Goal: Information Seeking & Learning: Learn about a topic

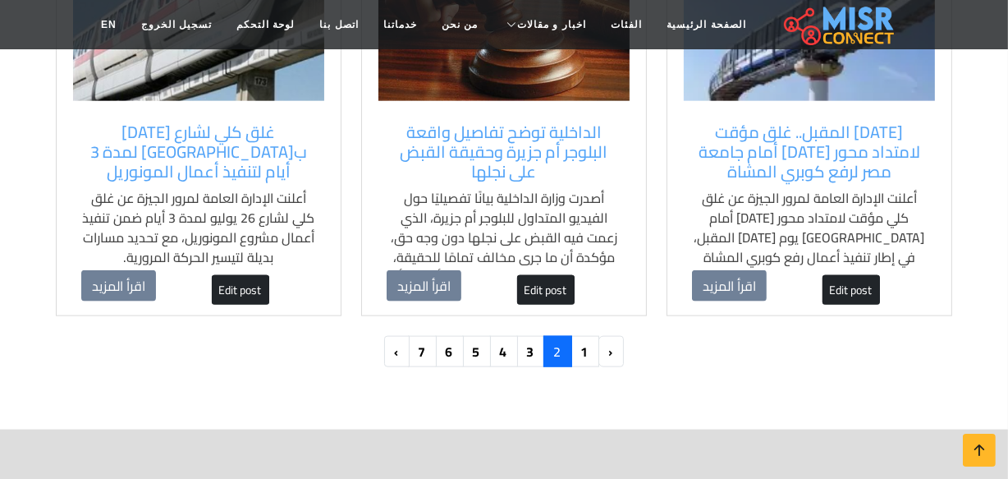
scroll to position [1791, 0]
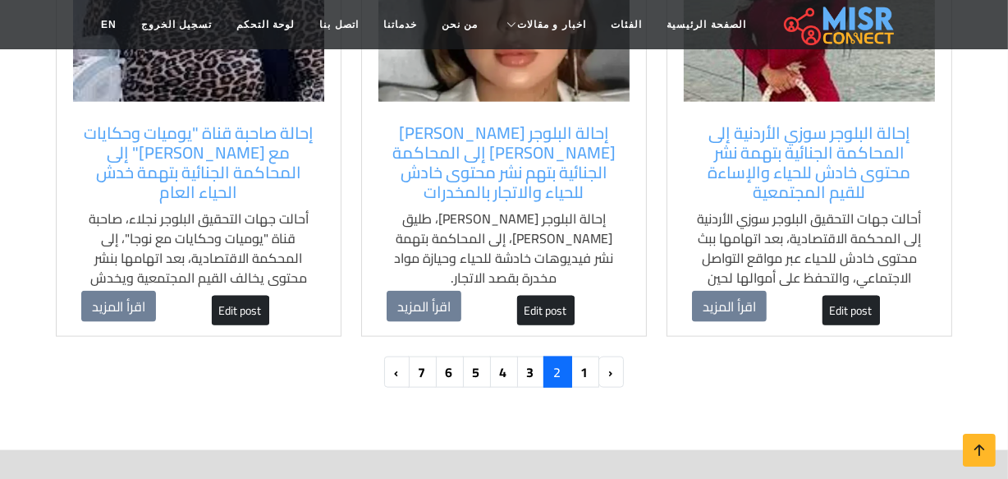
scroll to position [1771, 0]
click at [541, 364] on link "3" at bounding box center [531, 371] width 29 height 31
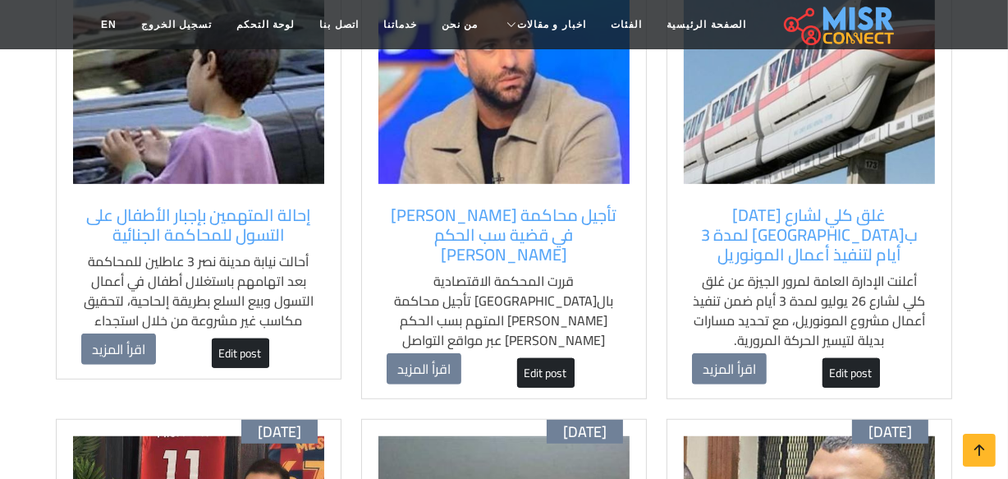
scroll to position [672, 0]
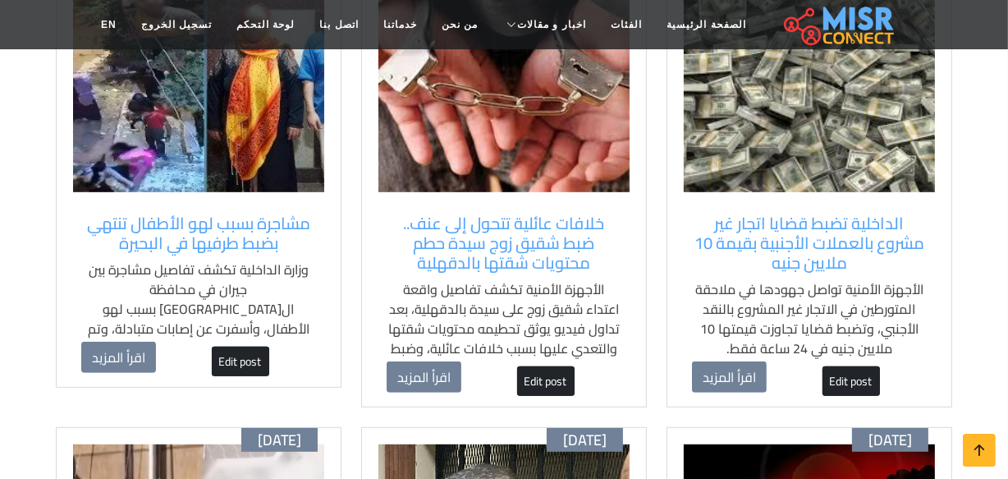
scroll to position [651, 0]
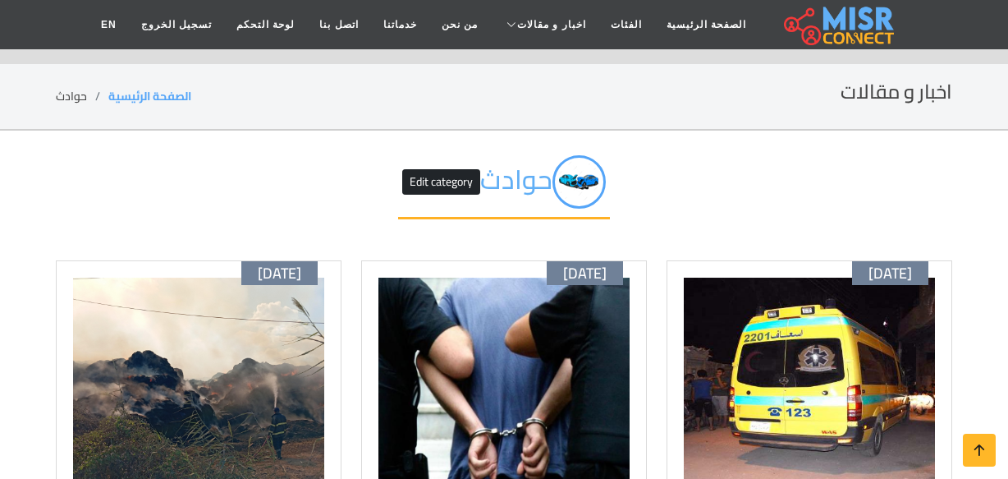
scroll to position [649, 0]
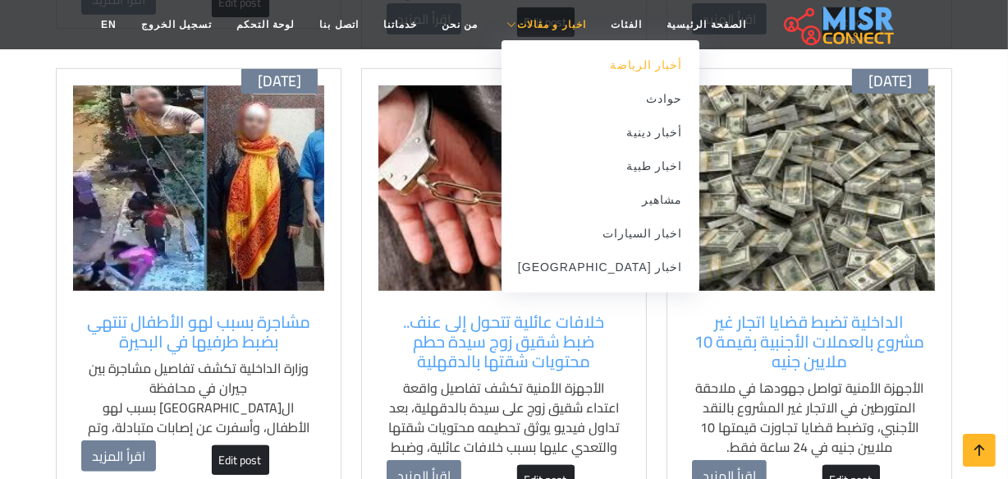
click at [590, 62] on link "أخبار الرياضة" at bounding box center [601, 65] width 198 height 34
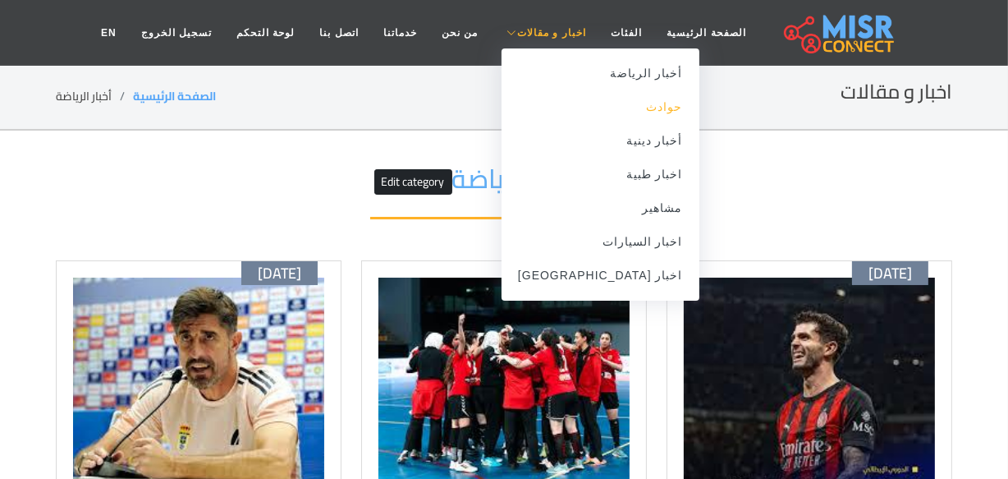
click at [631, 108] on link "حوادث" at bounding box center [601, 107] width 198 height 34
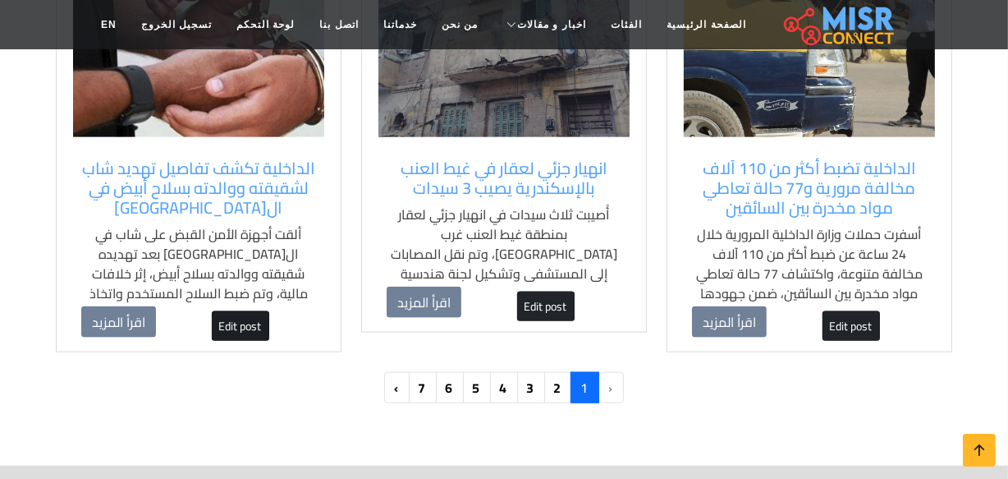
scroll to position [1791, 0]
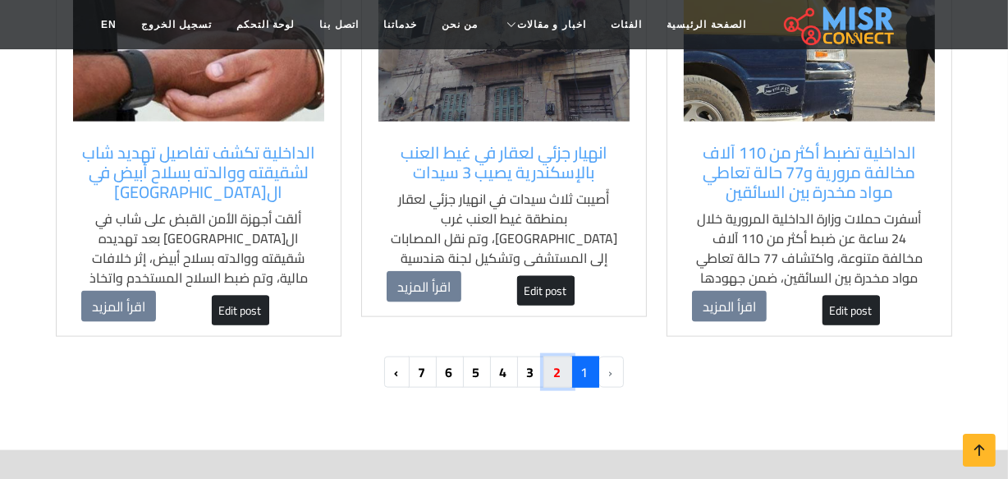
click at [560, 356] on link "2" at bounding box center [558, 371] width 29 height 31
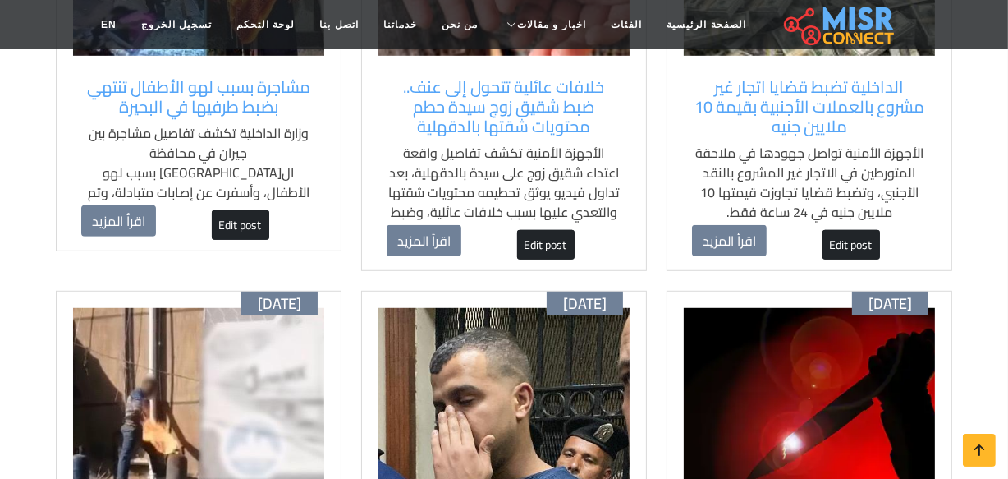
scroll to position [746, 0]
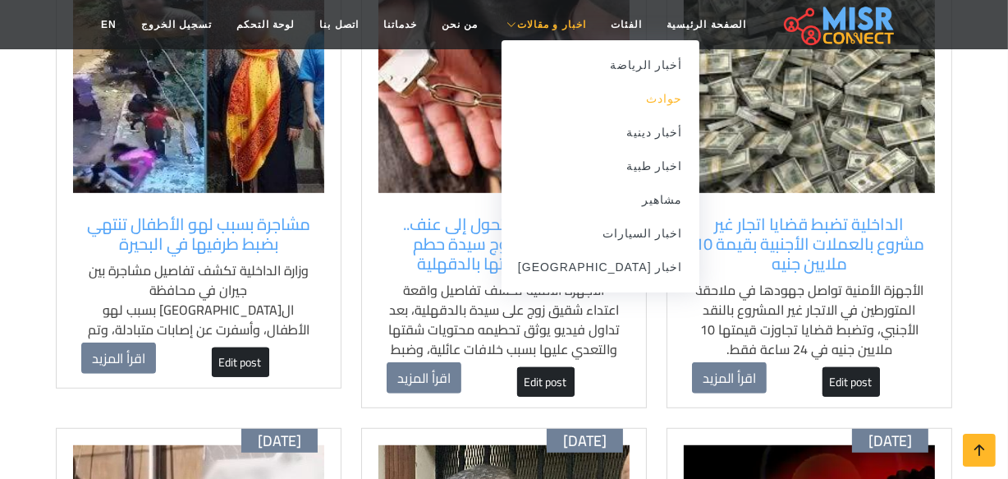
click at [615, 100] on link "حوادث" at bounding box center [601, 99] width 198 height 34
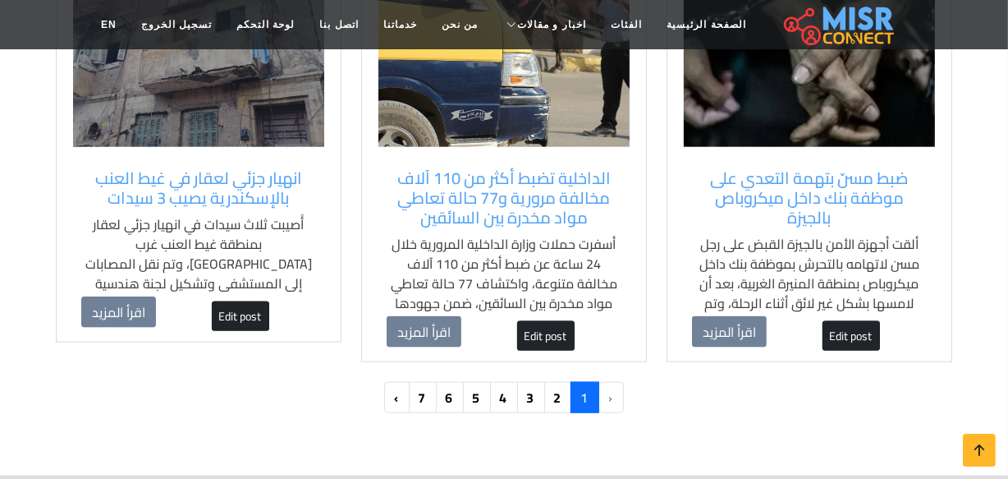
scroll to position [1791, 0]
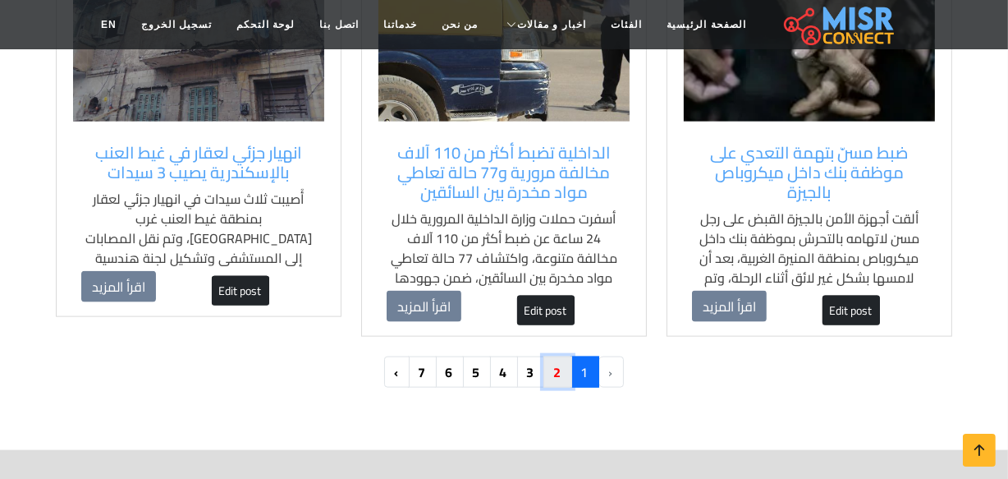
click at [558, 356] on link "2" at bounding box center [558, 371] width 29 height 31
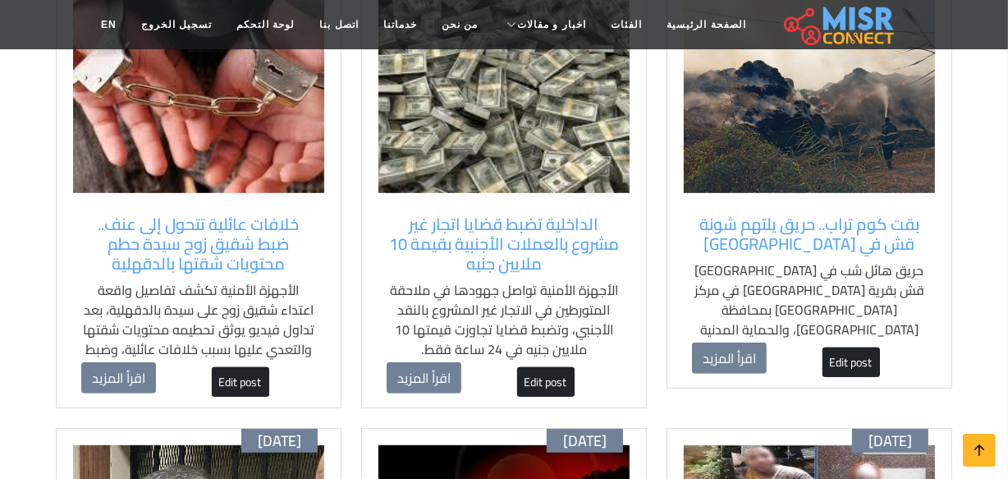
scroll to position [522, 0]
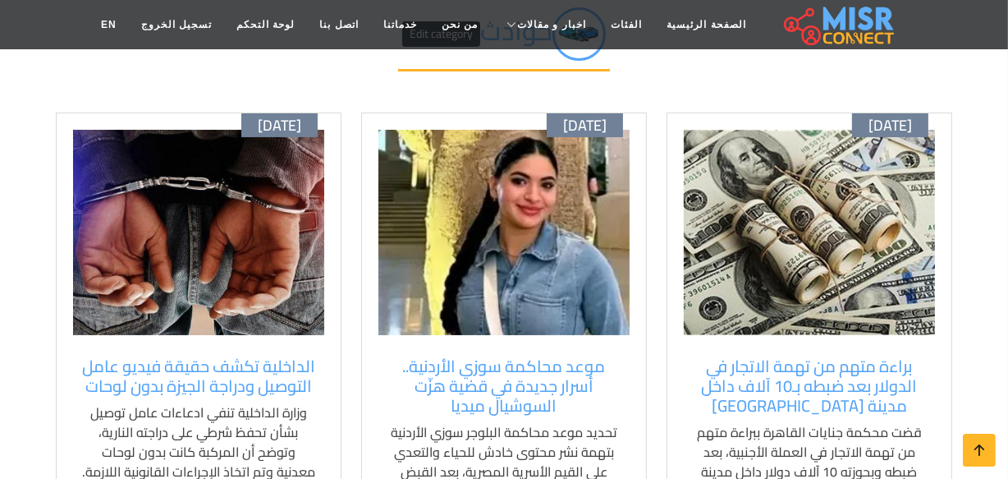
scroll to position [74, 0]
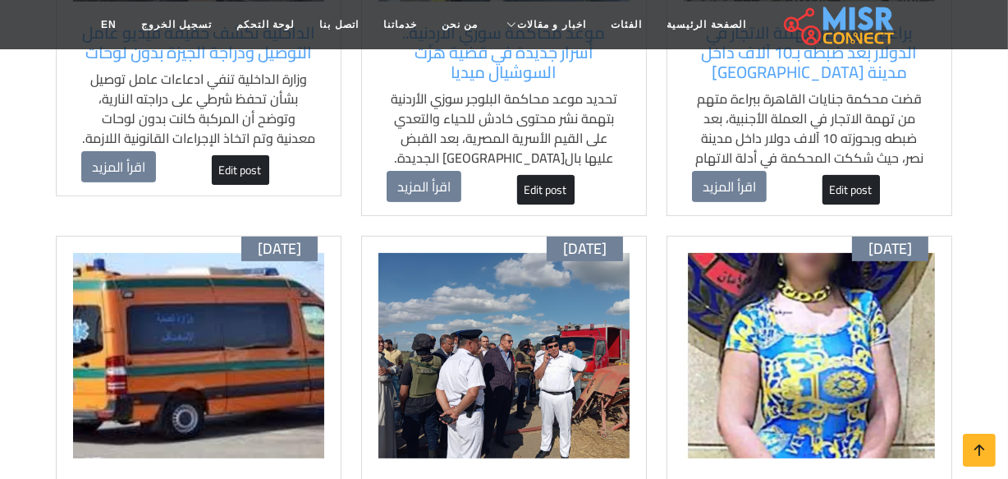
scroll to position [596, 0]
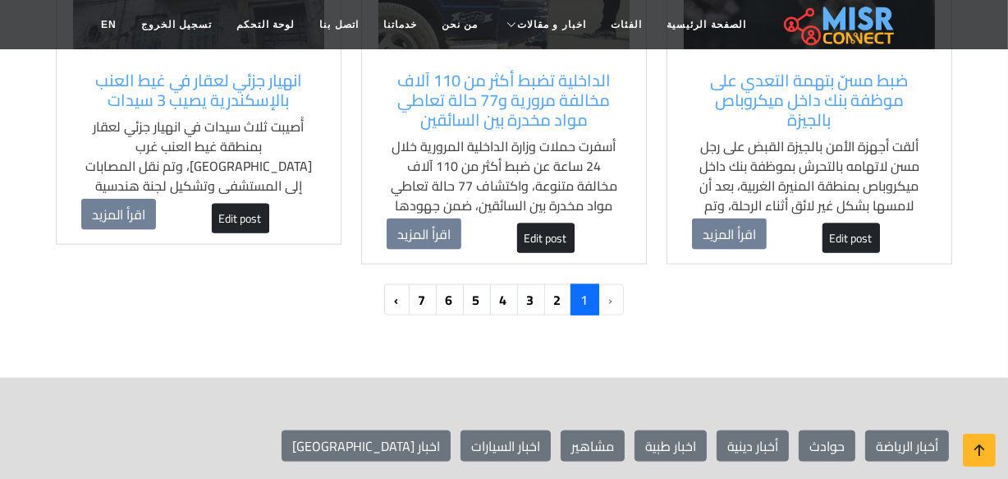
scroll to position [1866, 0]
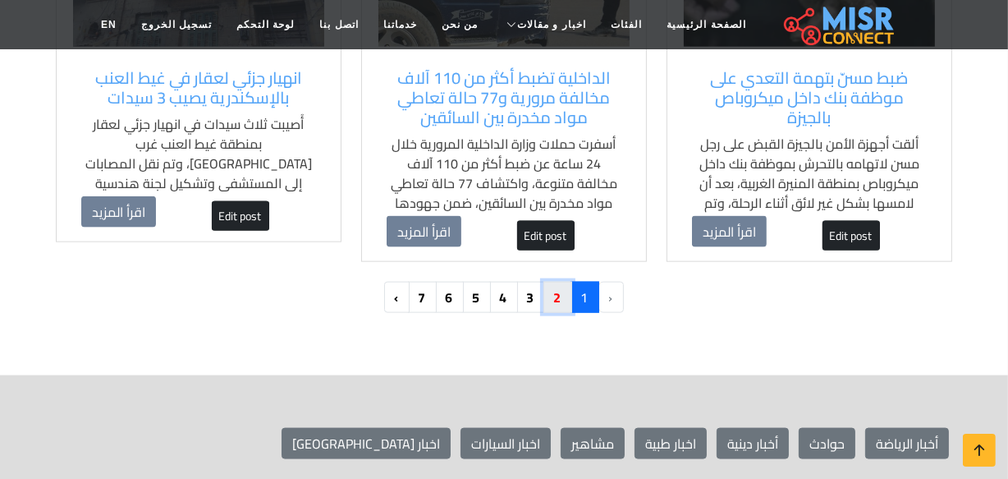
click at [553, 282] on link "2" at bounding box center [558, 297] width 29 height 31
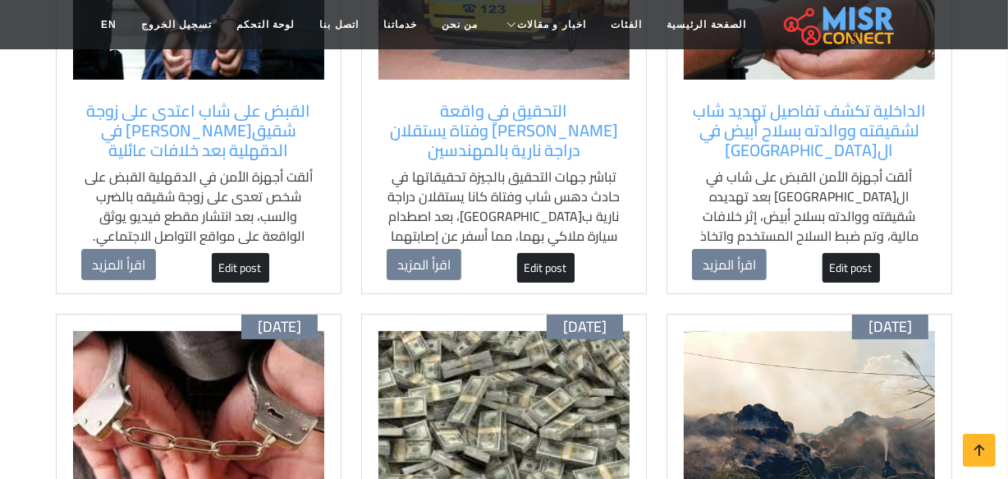
scroll to position [373, 0]
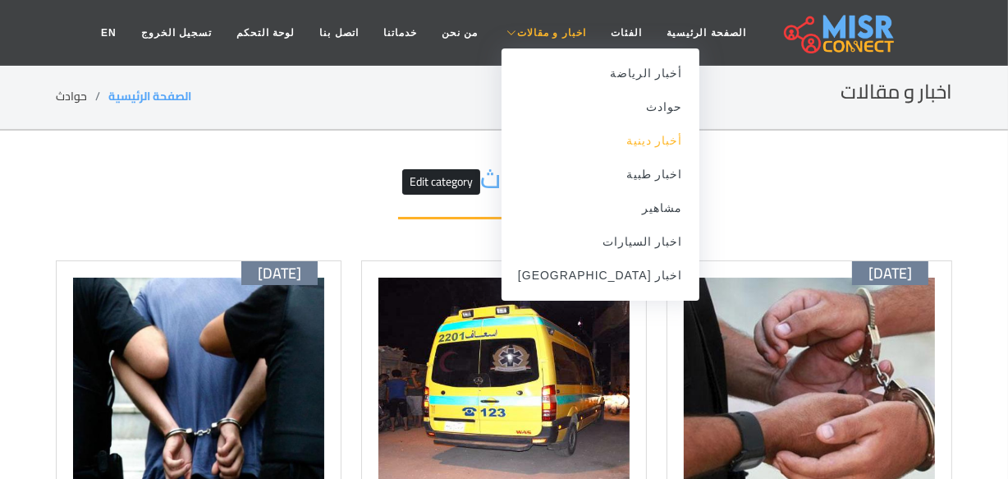
click at [622, 137] on link "أخبار دينية" at bounding box center [601, 141] width 198 height 34
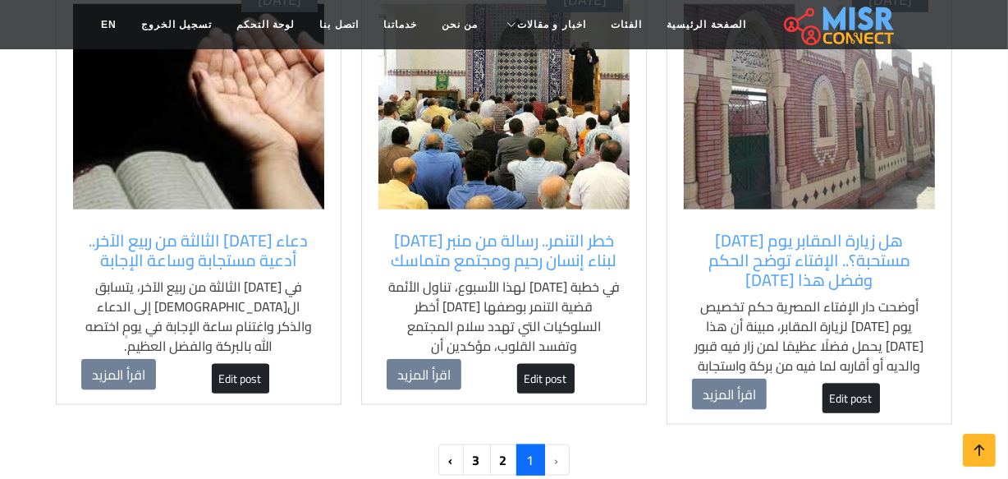
scroll to position [1791, 0]
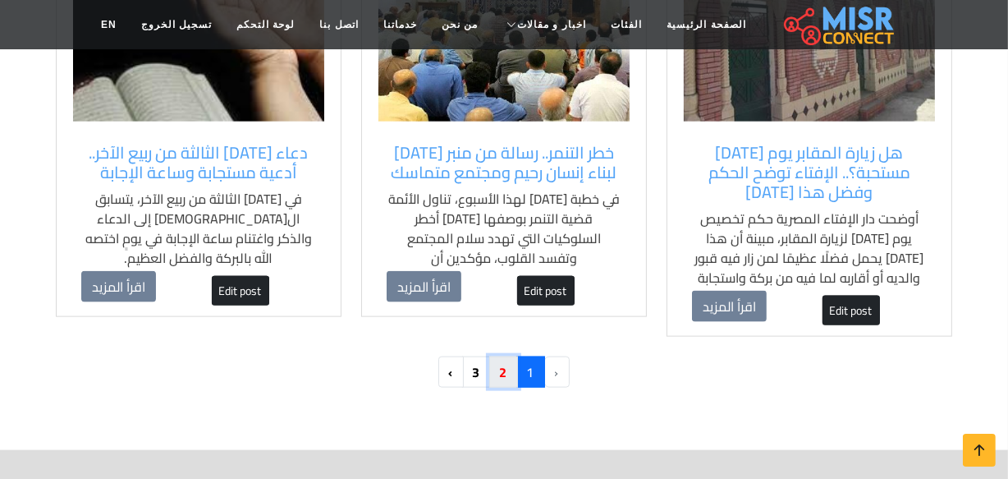
click at [513, 356] on link "2" at bounding box center [503, 371] width 29 height 31
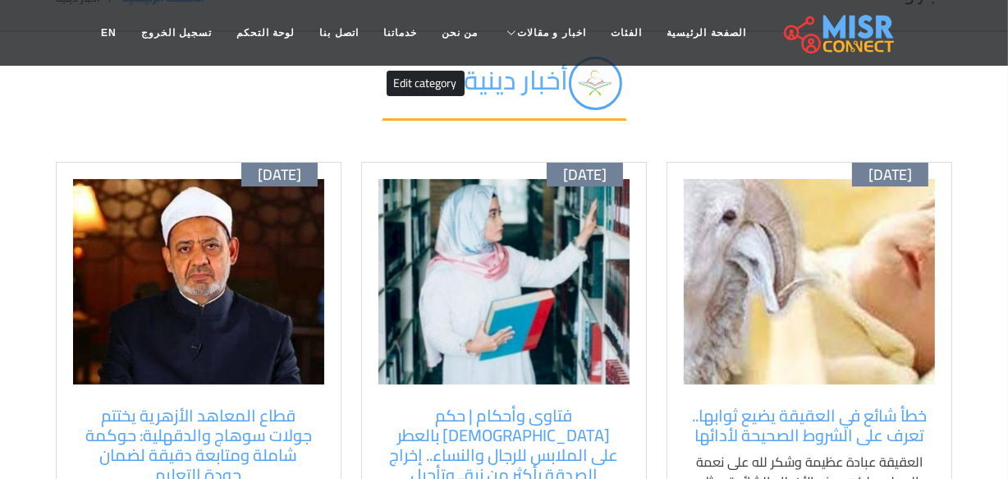
scroll to position [298, 0]
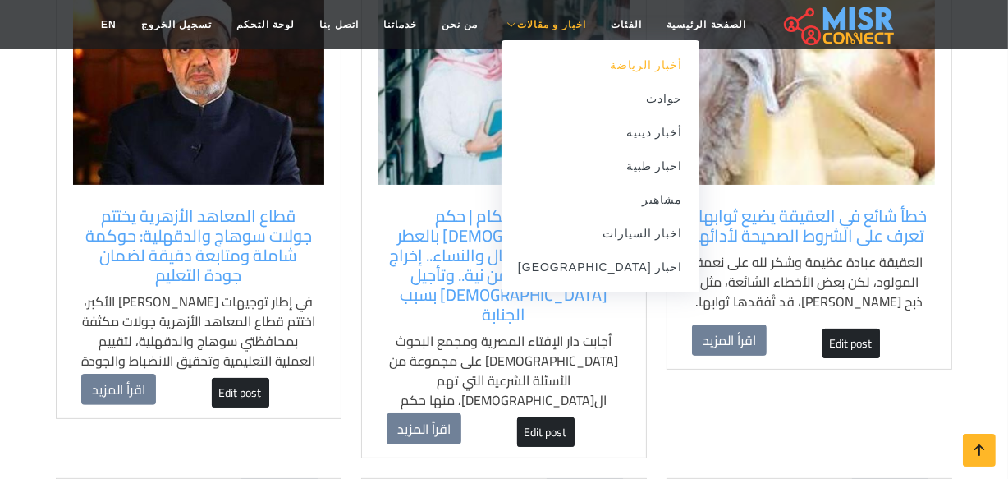
click at [616, 70] on link "أخبار الرياضة" at bounding box center [601, 65] width 198 height 34
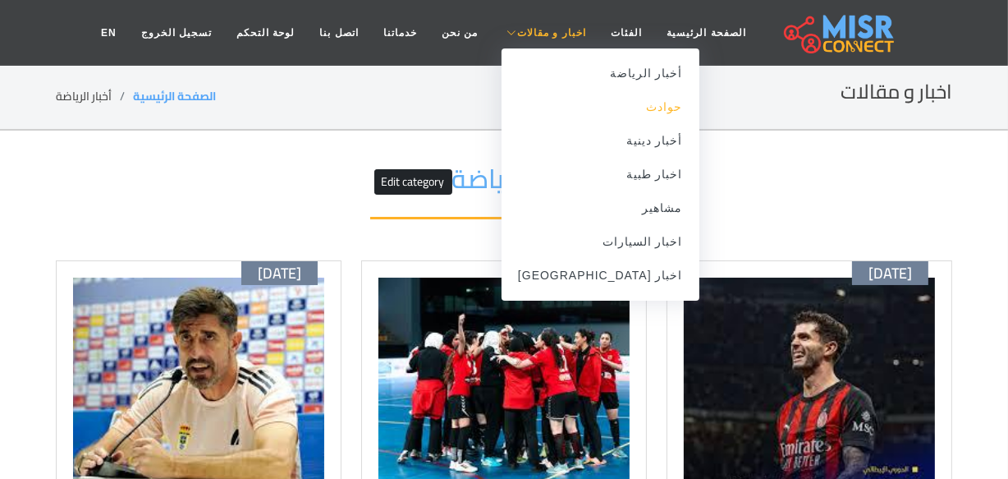
click at [613, 112] on link "حوادث" at bounding box center [601, 107] width 198 height 34
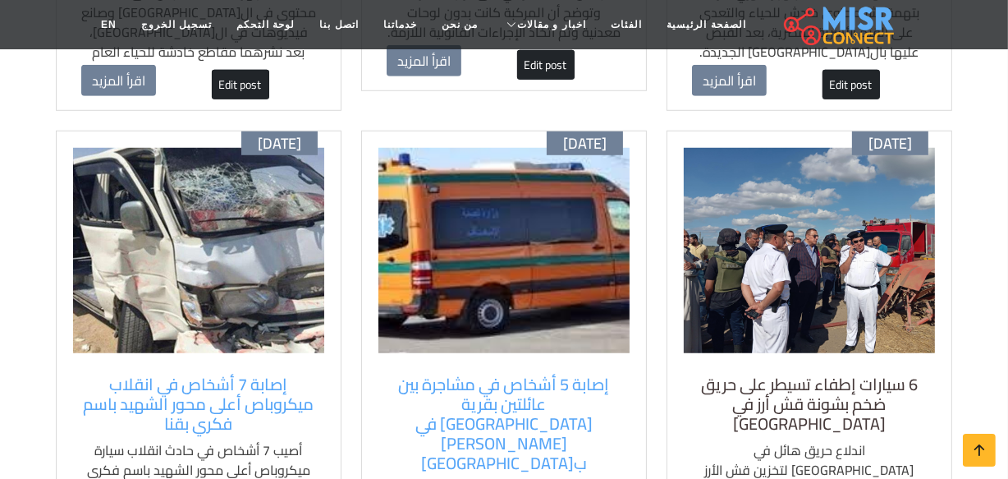
scroll to position [1119, 0]
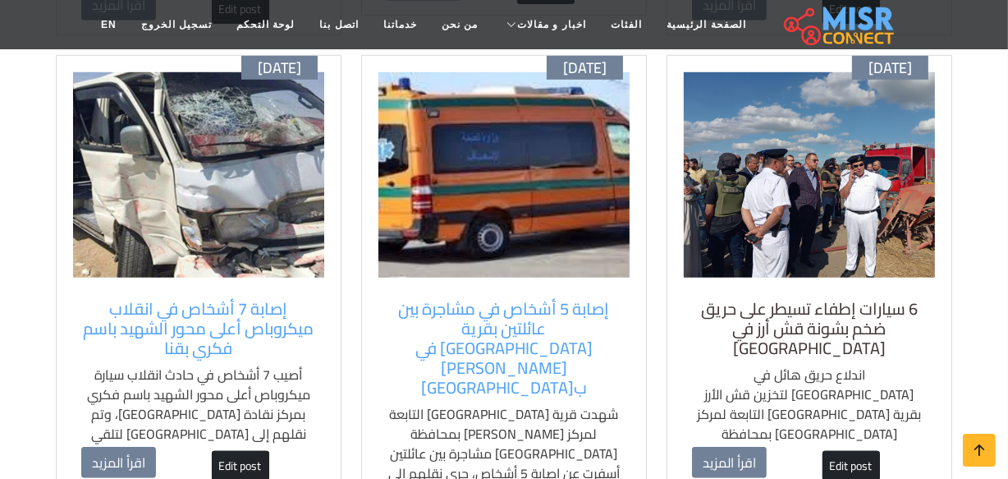
click at [789, 304] on h5 "6 سيارات إطفاء تسيطر على حريق ضخم بشونة قش أرز في كفر الشيخ" at bounding box center [809, 328] width 235 height 59
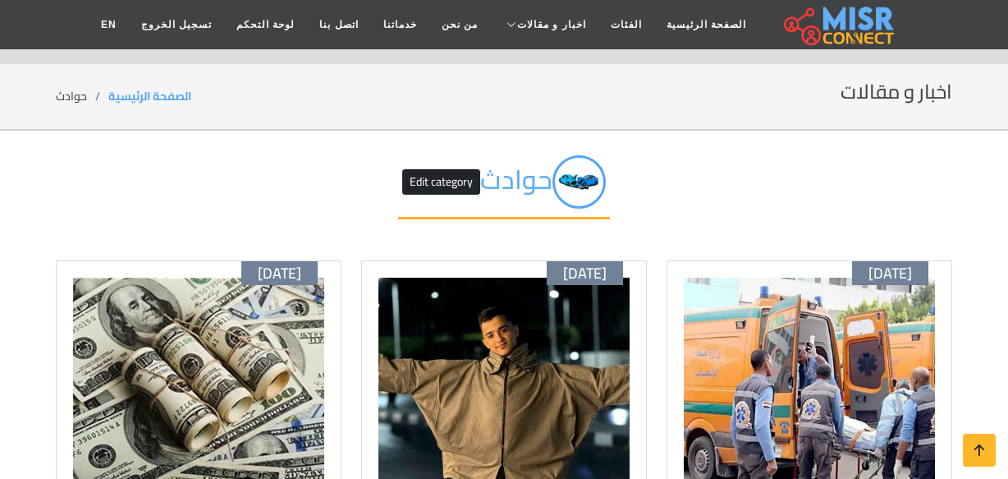
scroll to position [1119, 0]
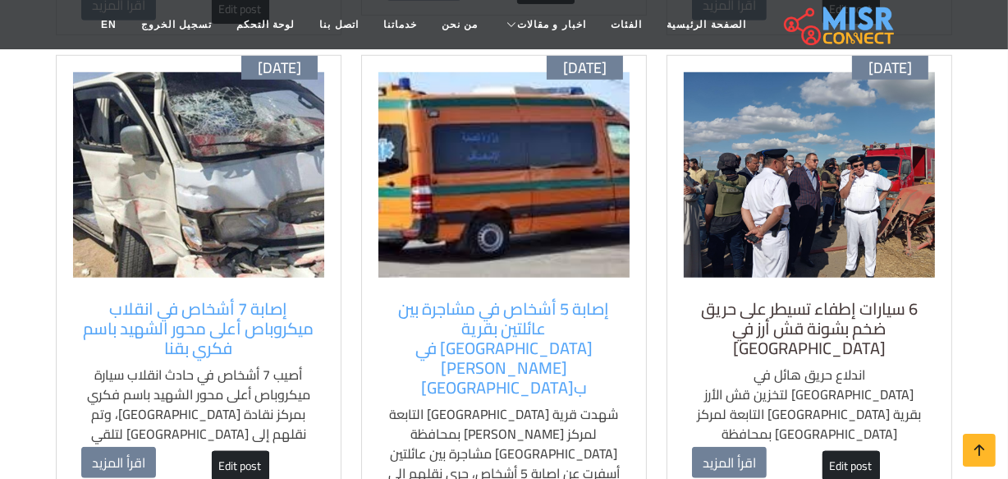
click at [769, 299] on h5 "6 سيارات إطفاء تسيطر على حريق ضخم بشونة قش أرز في [GEOGRAPHIC_DATA]" at bounding box center [809, 328] width 235 height 59
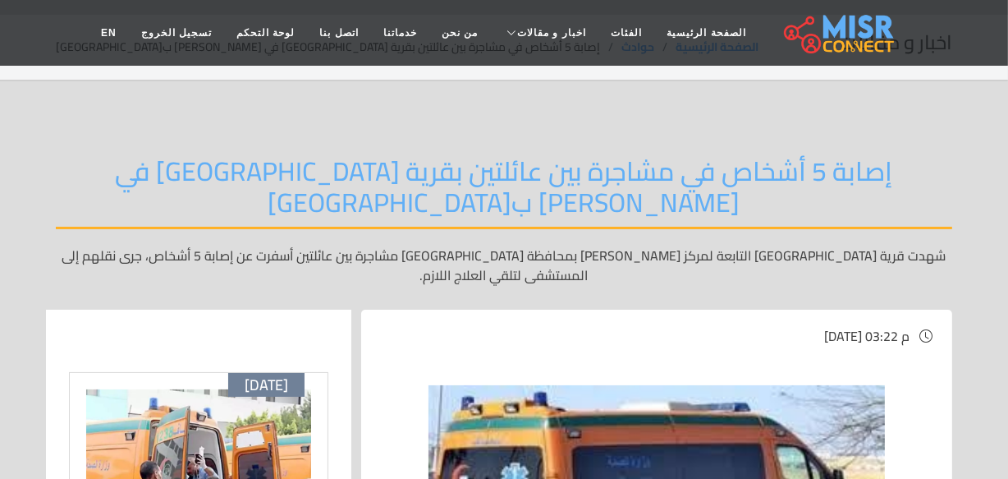
scroll to position [74, 0]
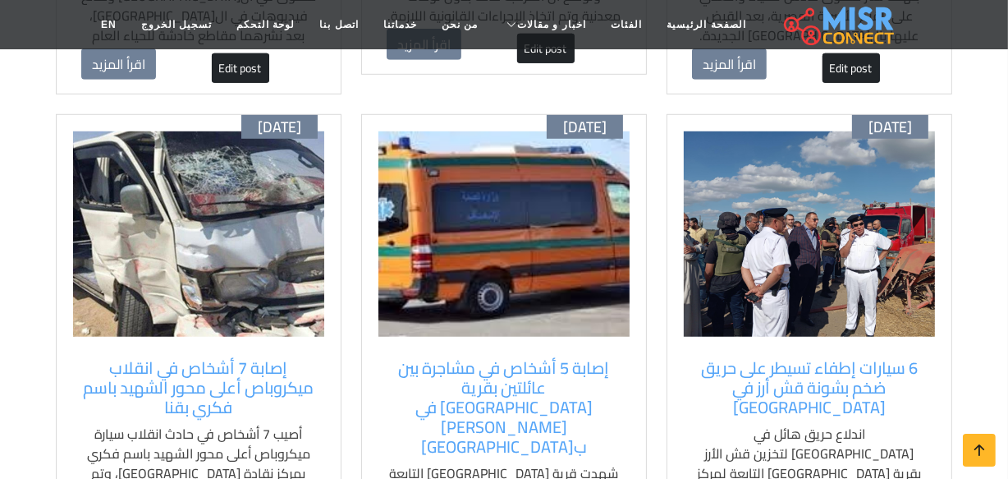
scroll to position [1194, 0]
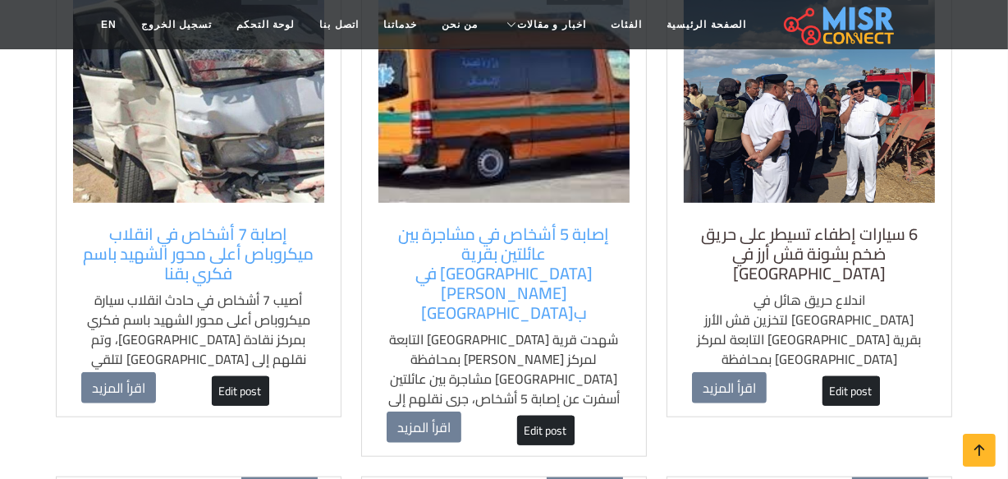
click at [746, 241] on h5 "6 سيارات إطفاء تسيطر على حريق ضخم بشونة قش أرز في كفر الشيخ" at bounding box center [809, 253] width 235 height 59
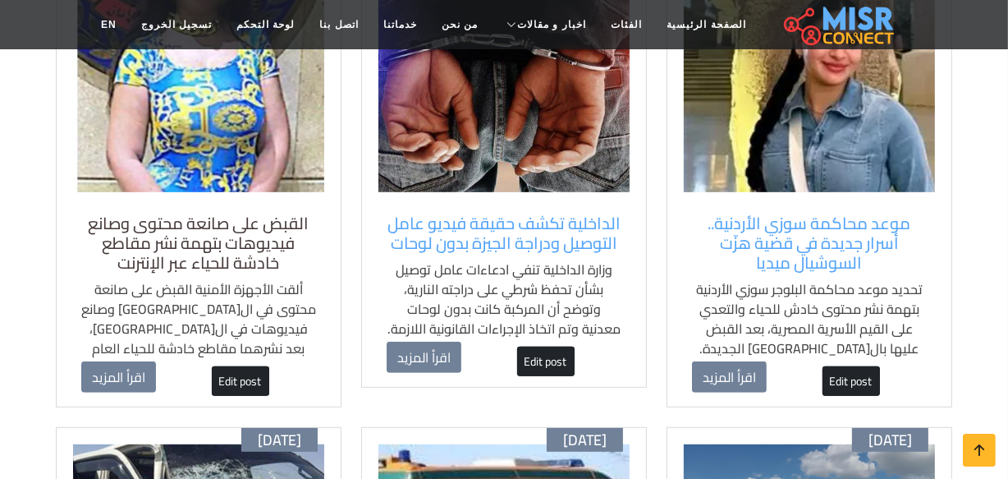
scroll to position [746, 0]
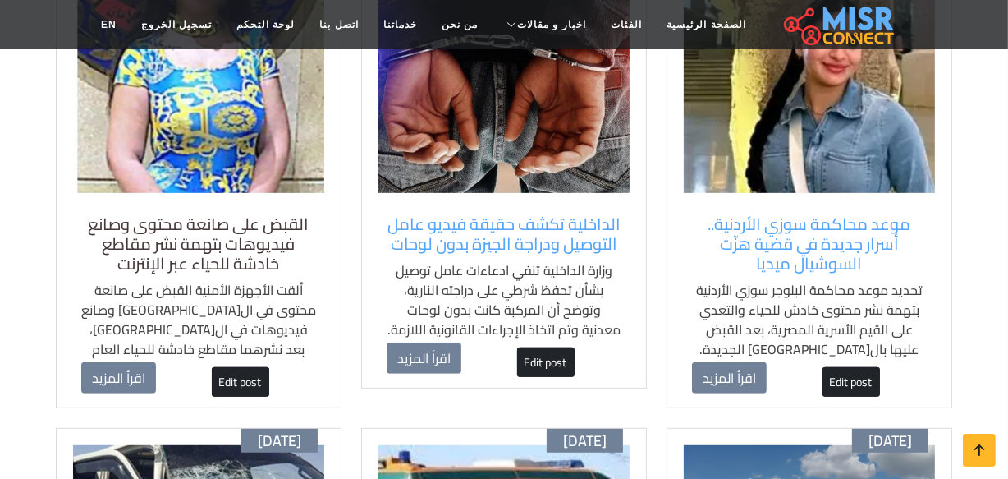
click at [224, 232] on h5 "القبض على صانعة محتوى وصانع فيديوهات بتهمة نشر مقاطع خادشة للحياء عبر الإنترنت" at bounding box center [198, 243] width 235 height 59
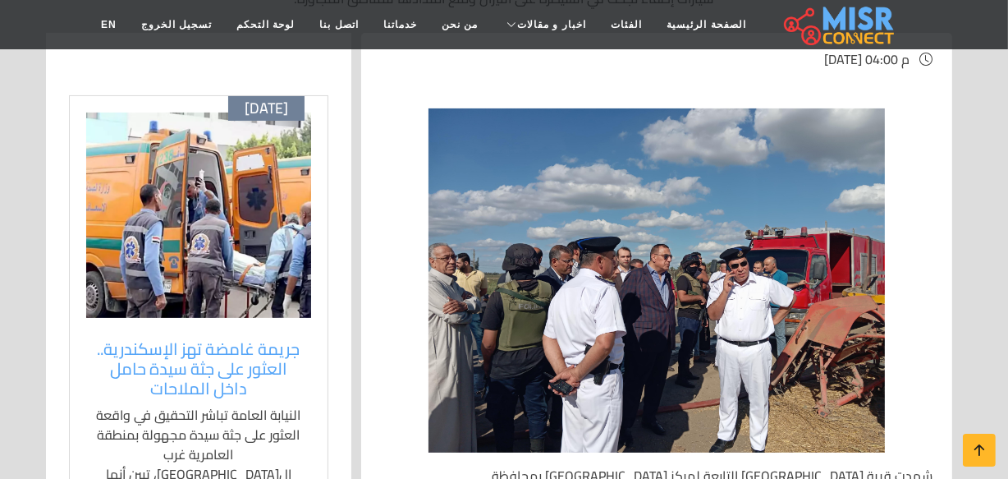
scroll to position [373, 0]
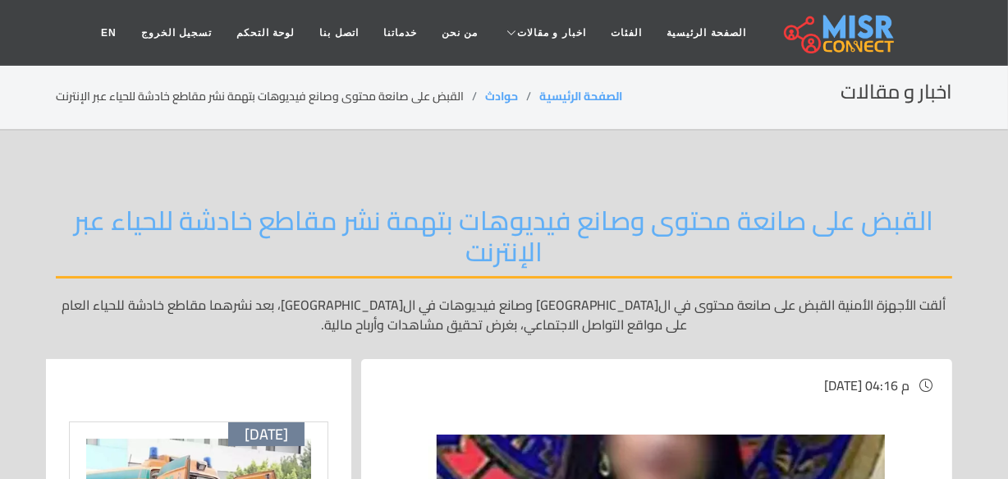
click at [13, 98] on section "اخبار و مقالات الصفحة الرئيسية حوادث القبض على صانعة محتوى وصانع فيديوهات بتهمة…" at bounding box center [504, 97] width 1008 height 67
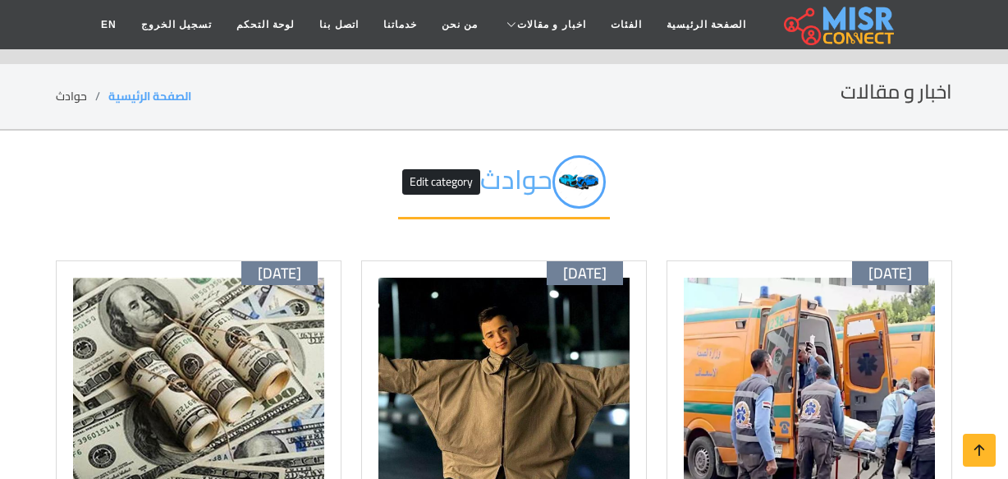
scroll to position [745, 0]
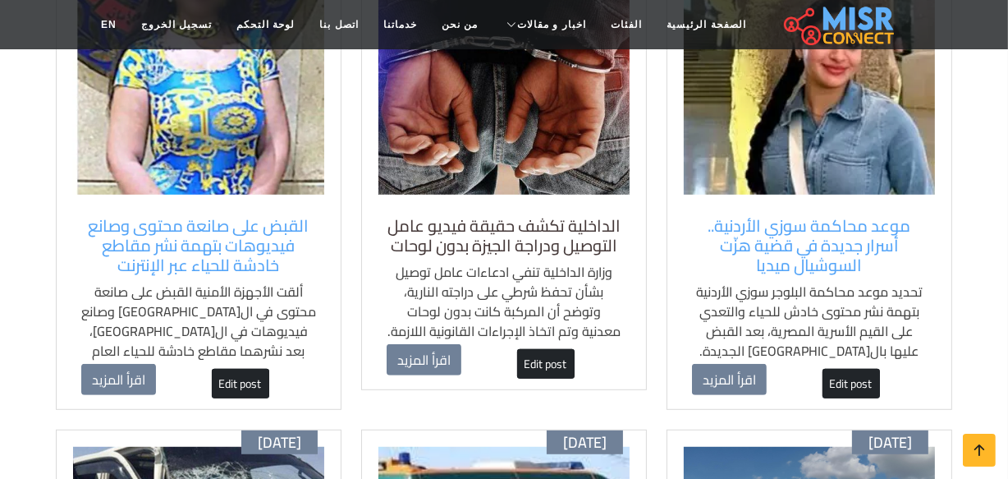
click at [485, 234] on h5 "الداخلية تكشف حقيقة فيديو عامل التوصيل ودراجة الجيزة بدون لوحات" at bounding box center [504, 235] width 235 height 39
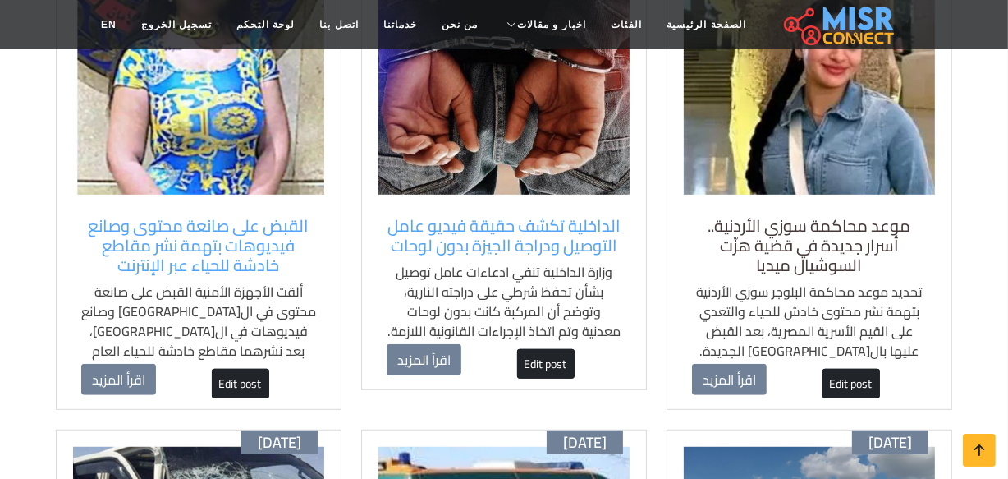
click at [849, 220] on h5 "موعد محاكمة سوزي الأردنية.. أسرار جديدة في قضية هزّت السوشيال ميديا" at bounding box center [809, 245] width 235 height 59
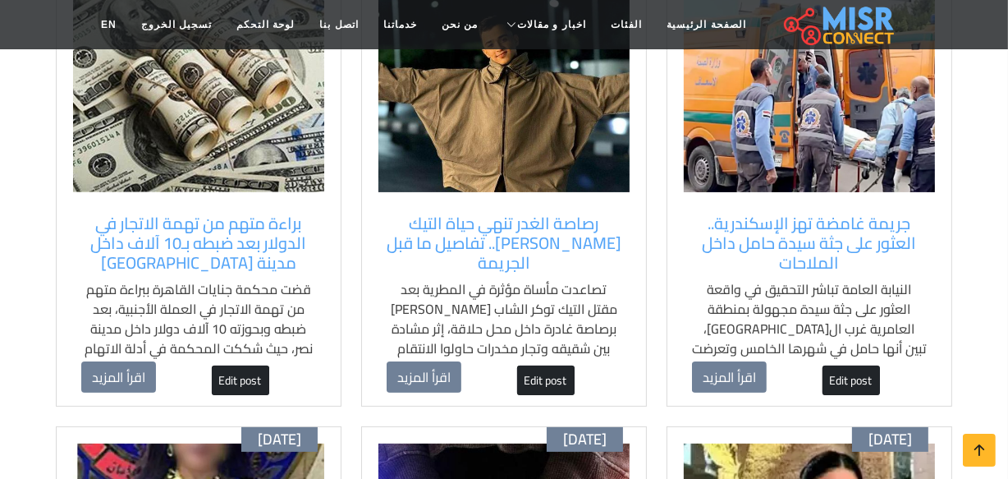
scroll to position [296, 0]
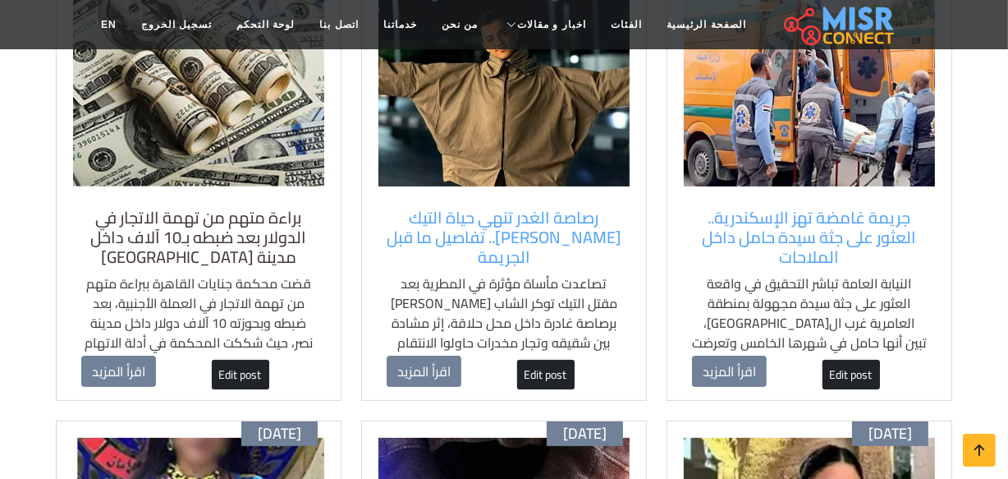
click at [204, 219] on h5 "براءة متهم من تهمة الاتجار في الدولار بعد ضبطه بـ10 آلاف داخل مدينة [GEOGRAPHIC…" at bounding box center [198, 237] width 235 height 59
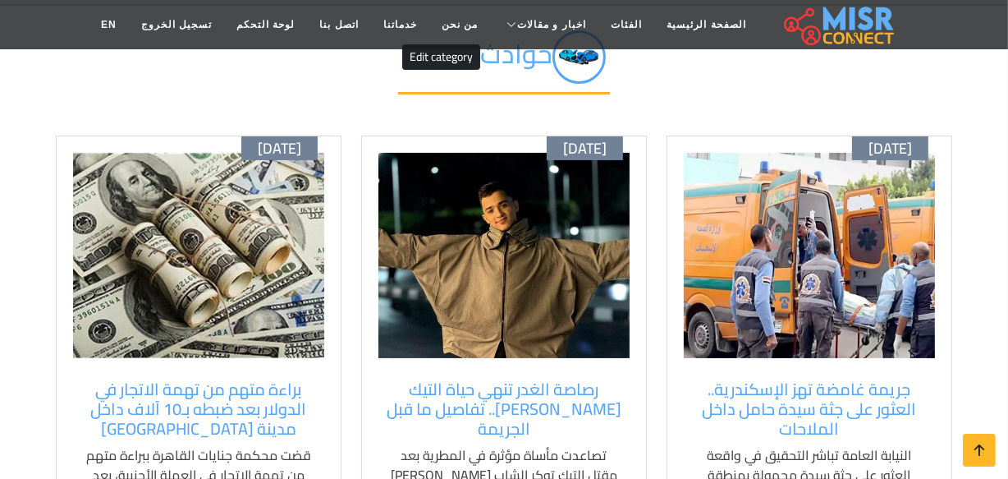
scroll to position [223, 0]
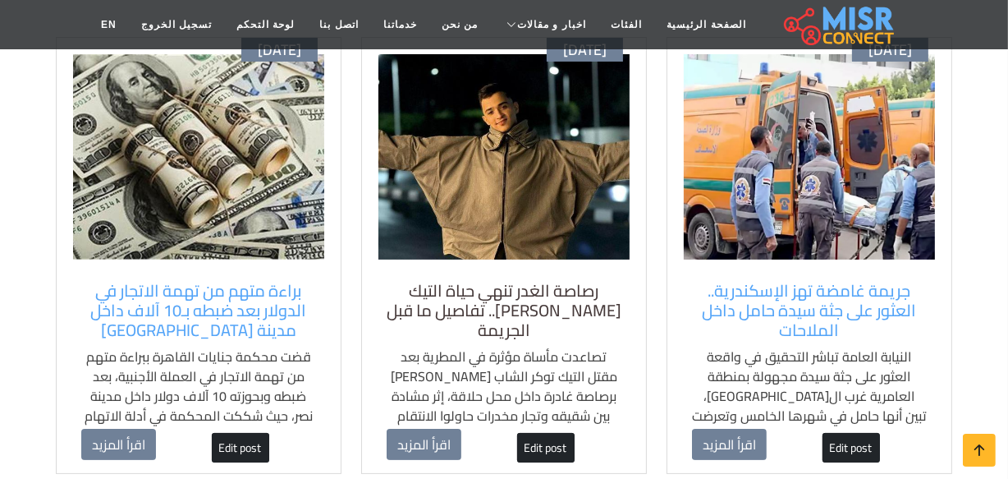
click at [503, 304] on h5 "رصاصة الغدر تنهي حياة التيك توكر يوسف شلش.. تفاصيل ما قبل الجريمة" at bounding box center [504, 310] width 235 height 59
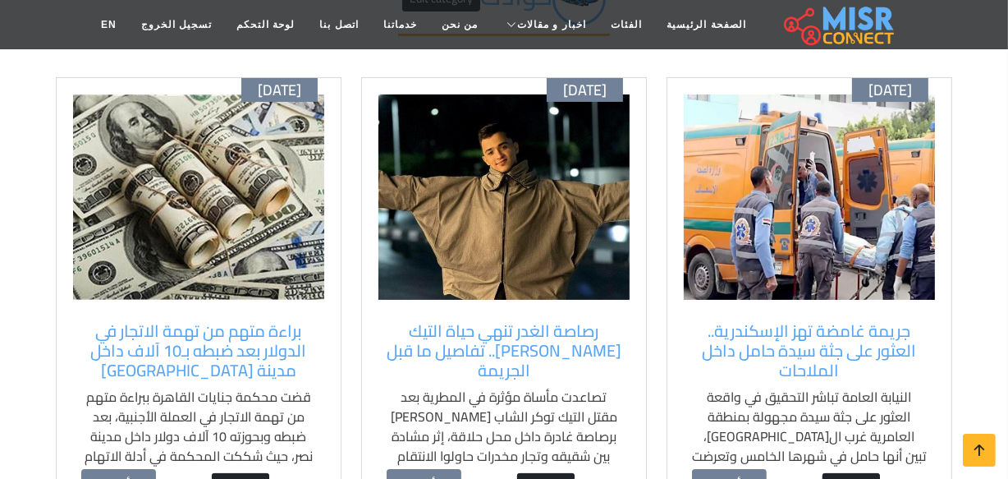
scroll to position [149, 0]
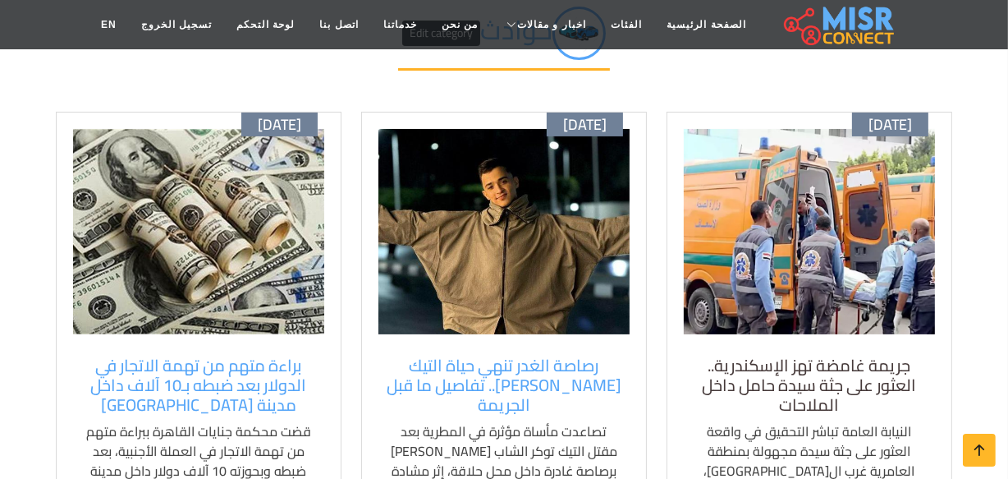
click at [760, 369] on h5 "جريمة غامضة تهز الإسكندرية.. العثور على جثة سيدة حامل داخل الملاحات" at bounding box center [809, 385] width 235 height 59
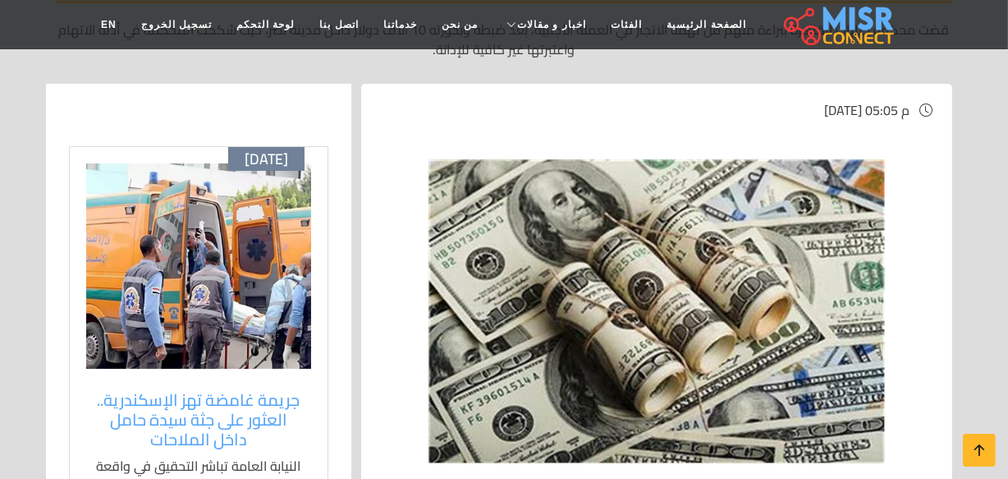
scroll to position [298, 0]
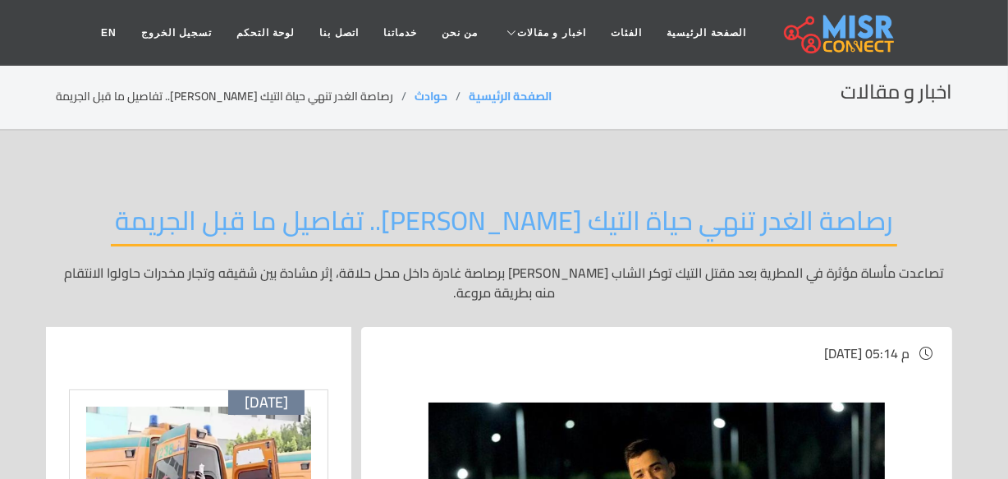
click at [67, 214] on div "رصاصة الغدر تنهي حياة التيك توكر يوسف شلش.. تفاصيل ما قبل الجريمة تصاعدت مأساة …" at bounding box center [504, 253] width 897 height 147
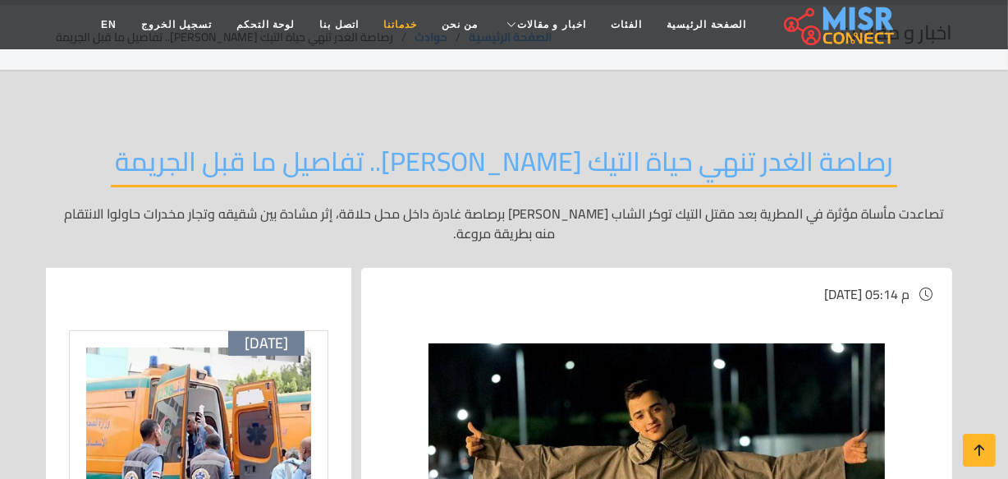
scroll to position [149, 0]
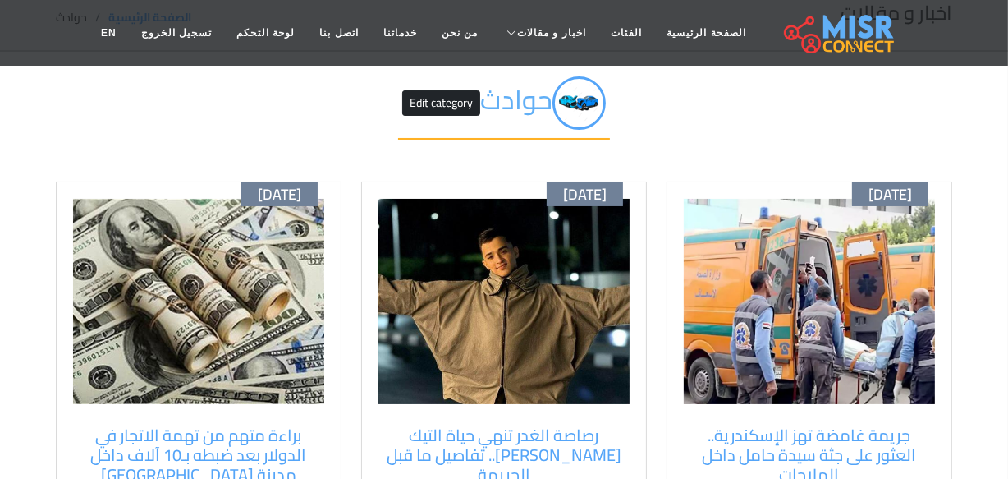
scroll to position [149, 0]
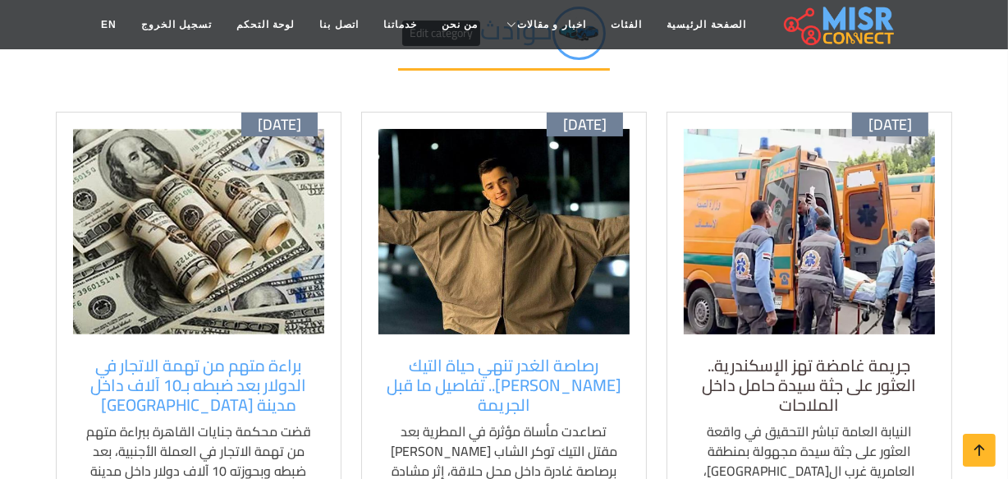
click at [811, 369] on h5 "جريمة غامضة تهز الإسكندرية.. العثور على جثة سيدة حامل داخل الملاحات" at bounding box center [809, 385] width 235 height 59
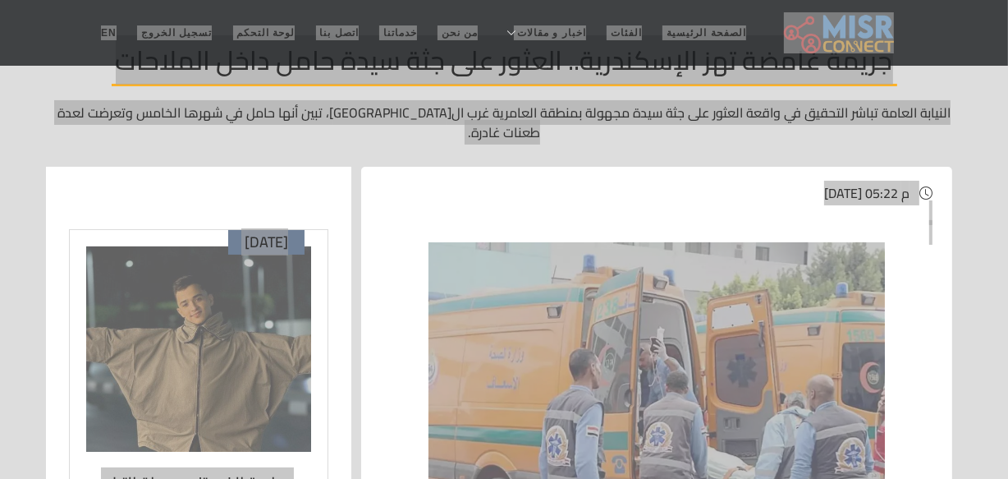
scroll to position [298, 0]
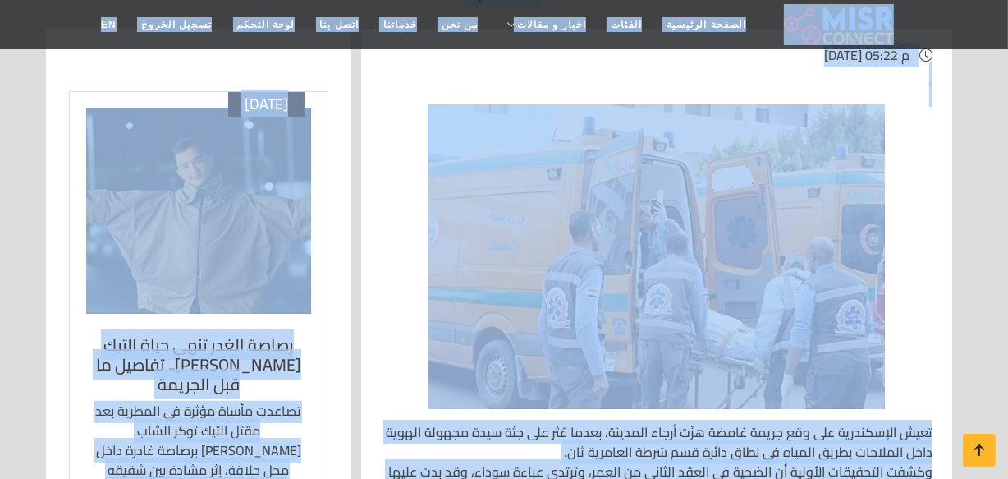
click at [65, 460] on div "أكتوبر 10 رصاصة الغدر تنهي حياة التيك توكر يوسف شلش.. تفاصيل ما قبل الجريمة تصا…" at bounding box center [198, 310] width 279 height 438
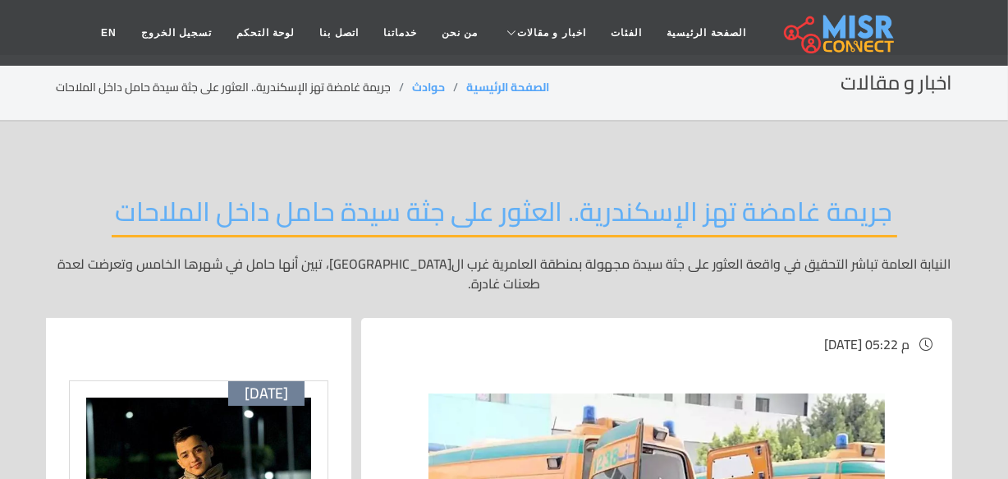
scroll to position [0, 0]
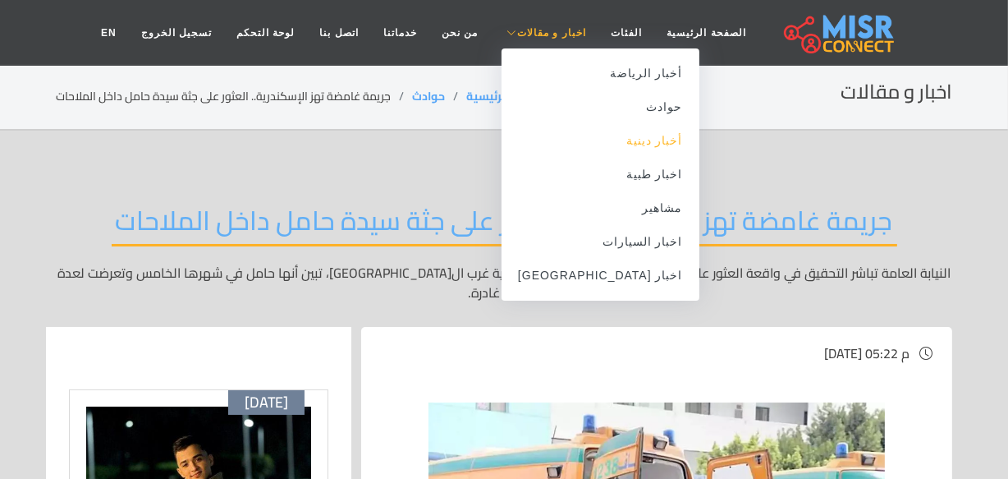
click at [618, 144] on link "أخبار دينية" at bounding box center [601, 141] width 198 height 34
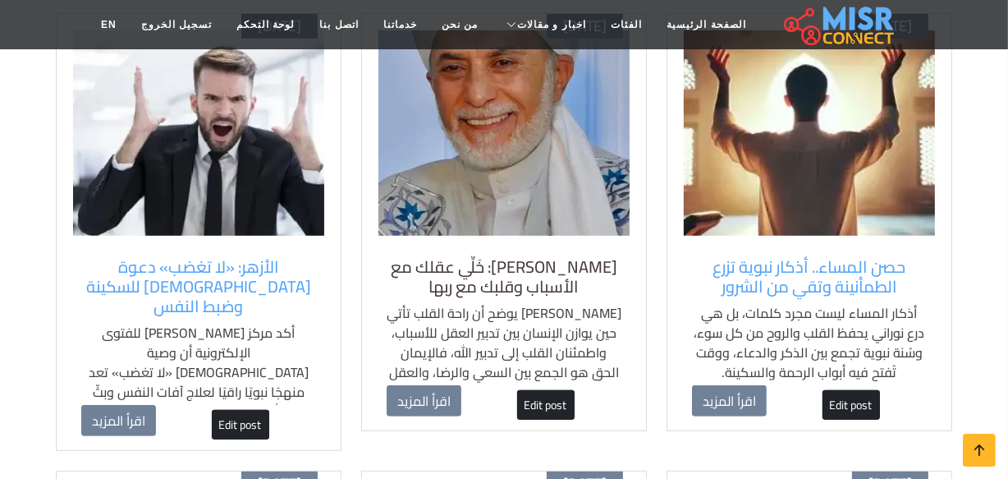
scroll to position [746, 0]
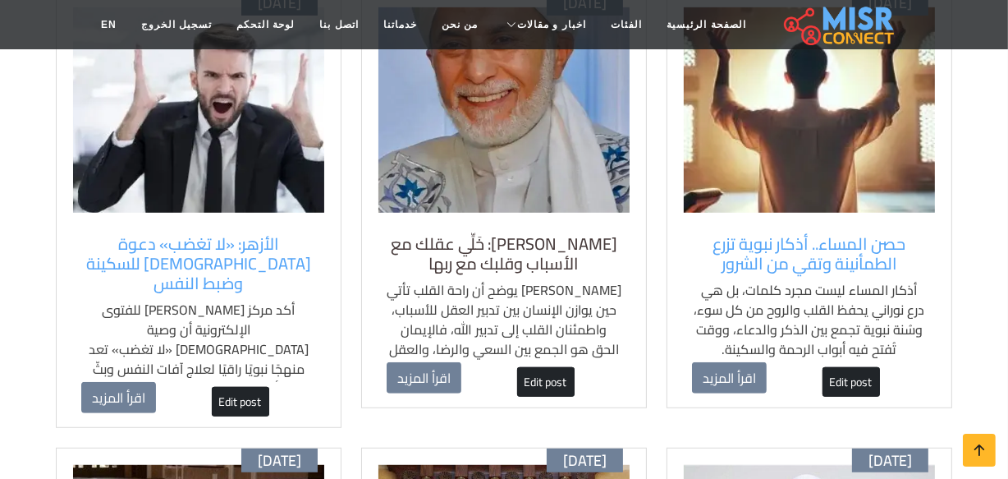
click at [536, 234] on h5 "يسري جبر: خَلِّي عقلك مع الأسباب وقلبك مع ربها" at bounding box center [504, 253] width 235 height 39
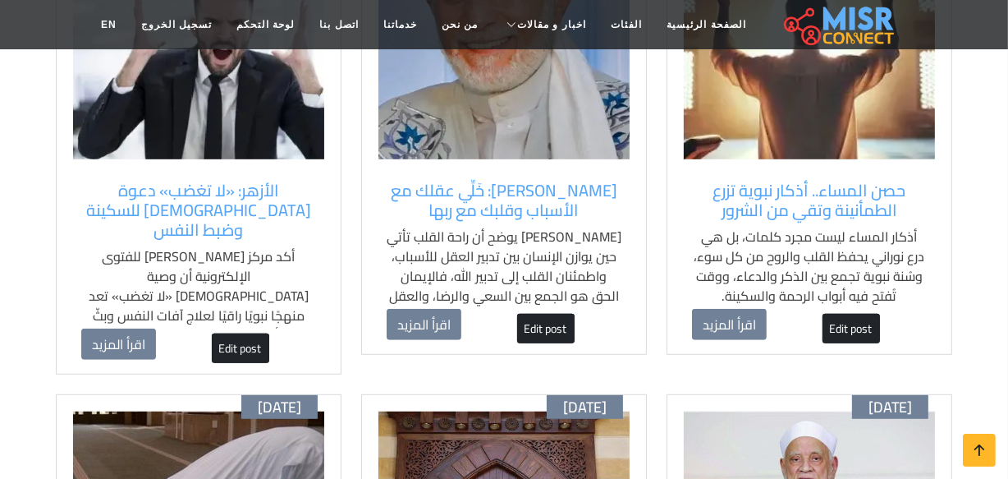
scroll to position [821, 0]
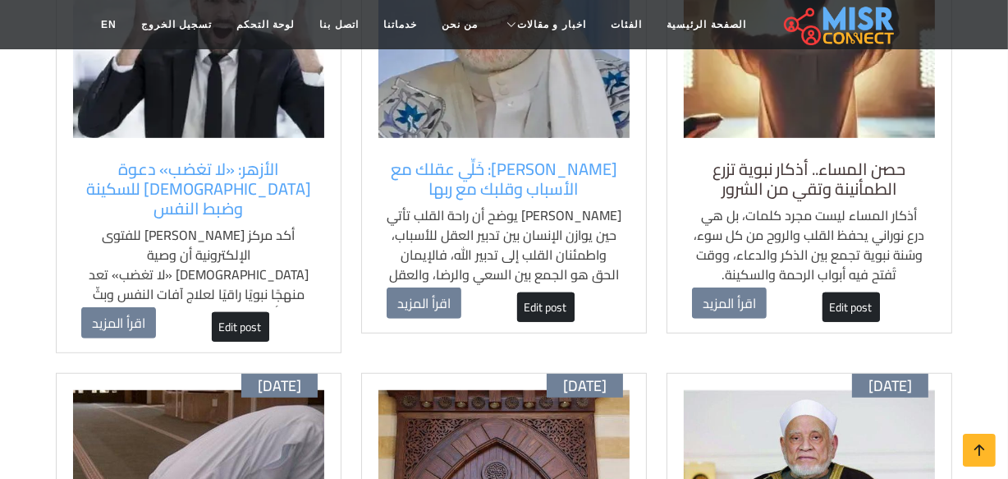
click at [798, 162] on h5 "حصن المساء.. أذكار نبوية تزرع الطمأنينة وتقي من الشرور" at bounding box center [809, 178] width 235 height 39
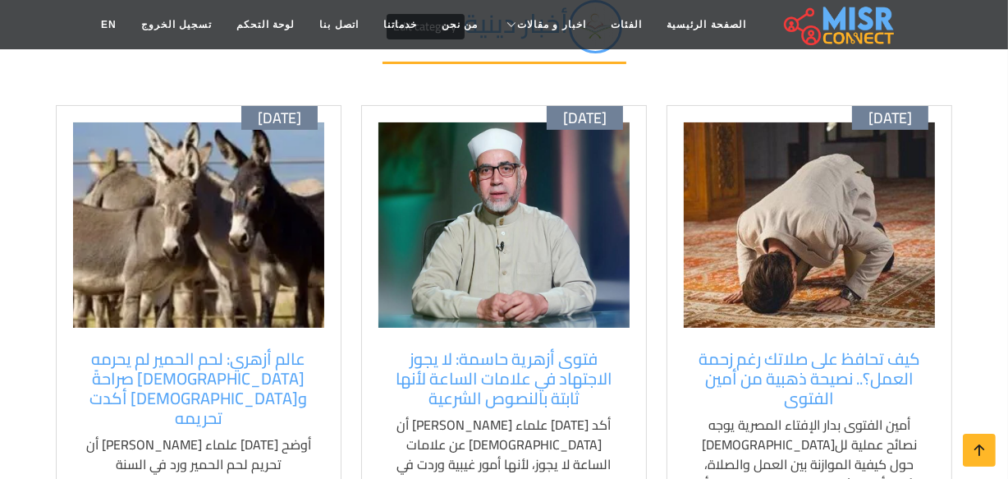
scroll to position [223, 0]
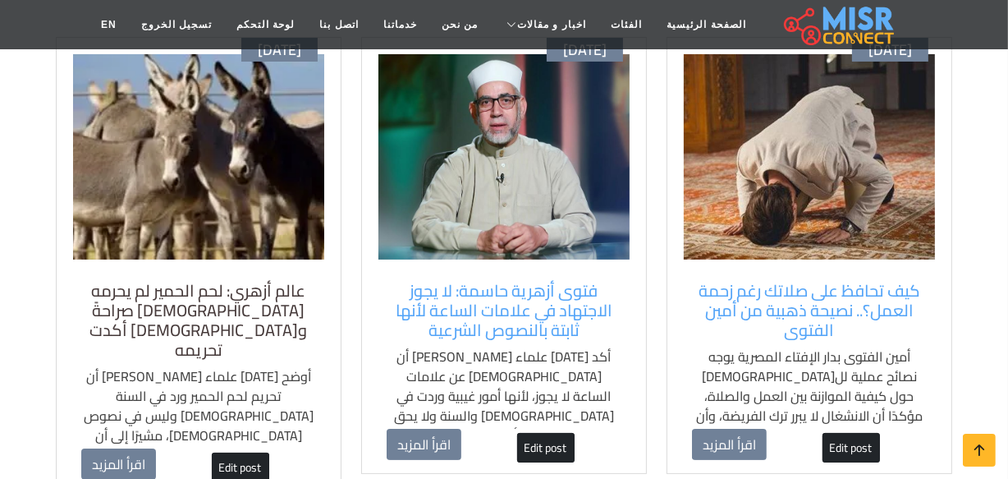
click at [201, 281] on h5 "عالم أزهري: لحم الحمير لم يحرمه [DEMOGRAPHIC_DATA] صراحةً و[DEMOGRAPHIC_DATA] أ…" at bounding box center [198, 320] width 235 height 79
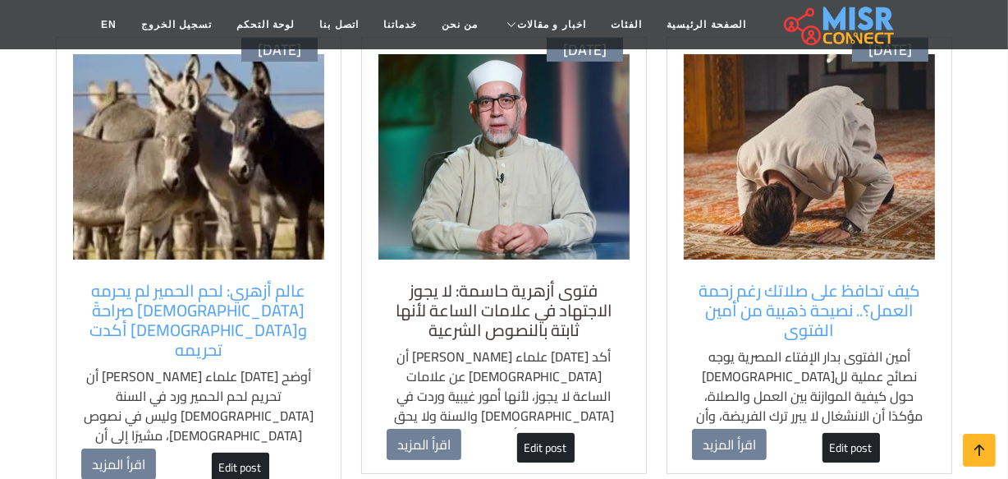
click at [507, 289] on h5 "فتوى أزهرية حاسمة: لا يجوز الاجتهاد في علامات الساعة لأنها ثابتة بالنصوص الشرعية" at bounding box center [504, 310] width 235 height 59
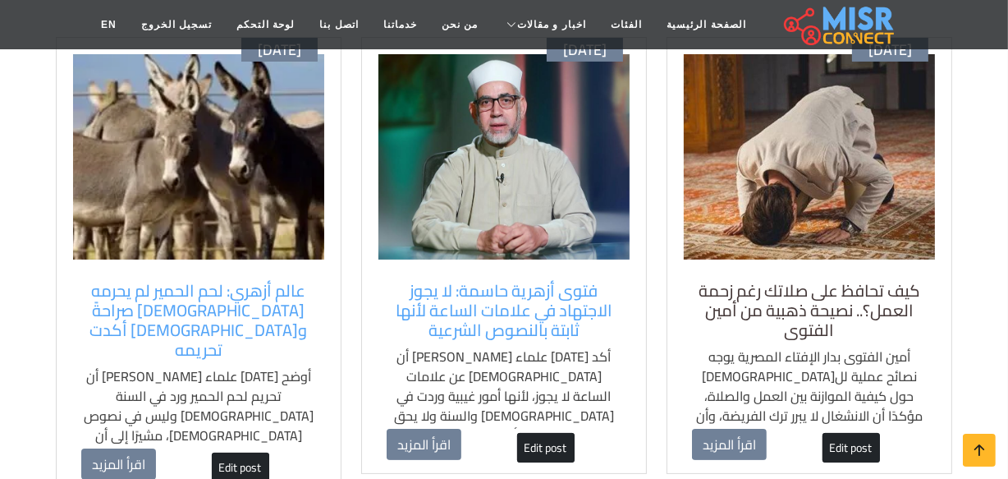
click at [769, 286] on h5 "كيف تحافظ على صلاتك رغم زحمة العمل؟.. نصيحة ذهبية من أمين الفتوى" at bounding box center [809, 310] width 235 height 59
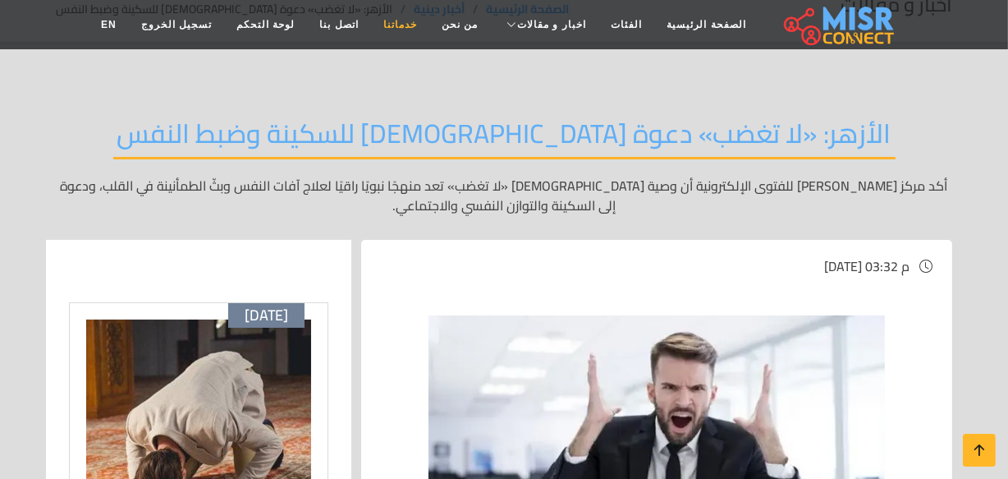
scroll to position [298, 0]
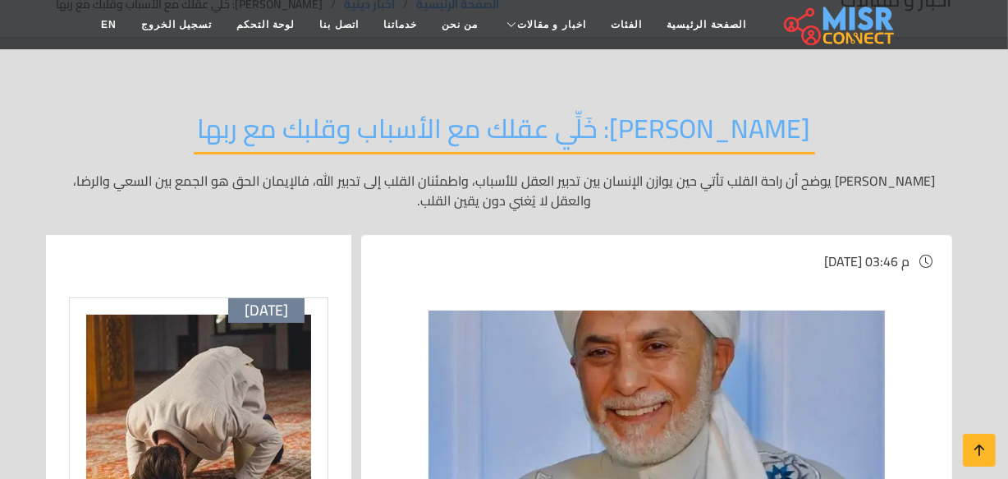
scroll to position [223, 0]
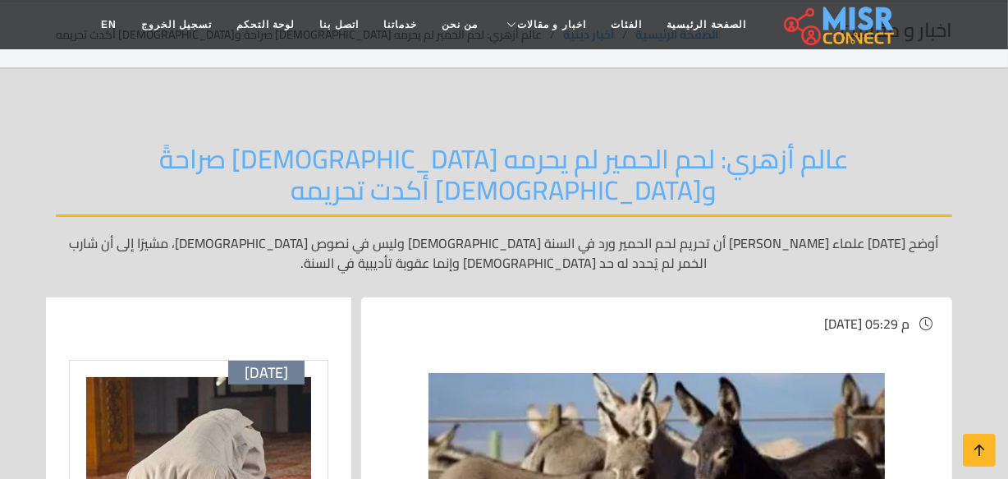
scroll to position [149, 0]
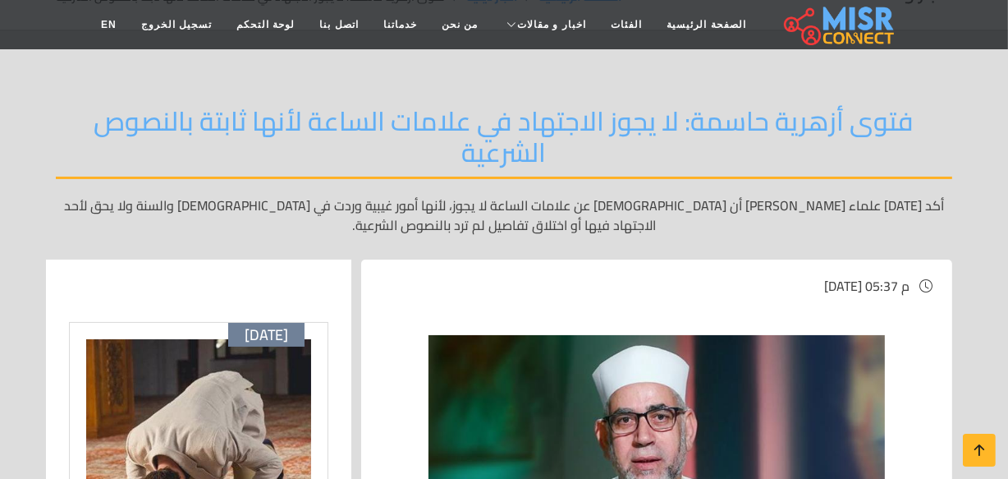
scroll to position [74, 0]
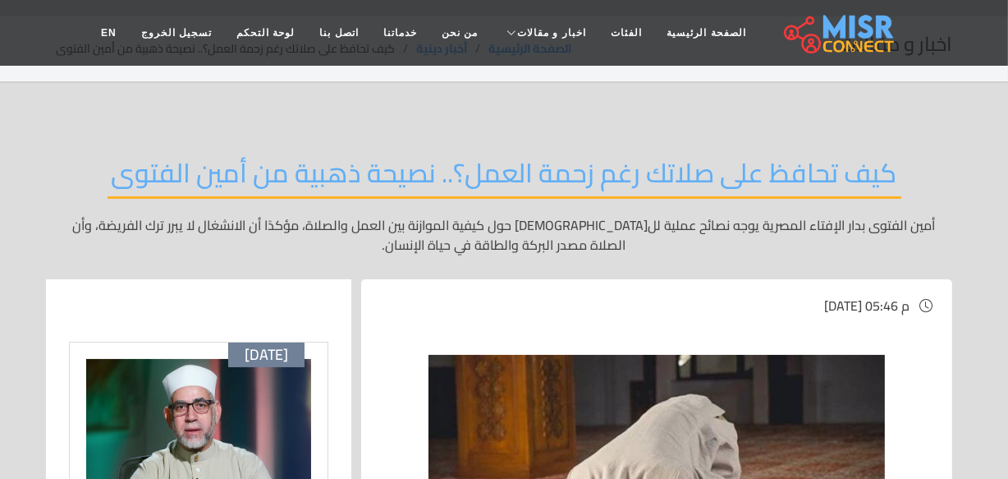
scroll to position [74, 0]
